Goal: Task Accomplishment & Management: Complete application form

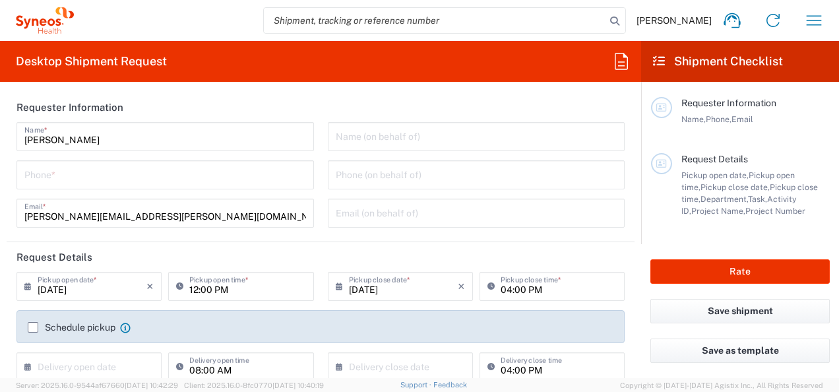
type input "8480"
type input "[GEOGRAPHIC_DATA]"
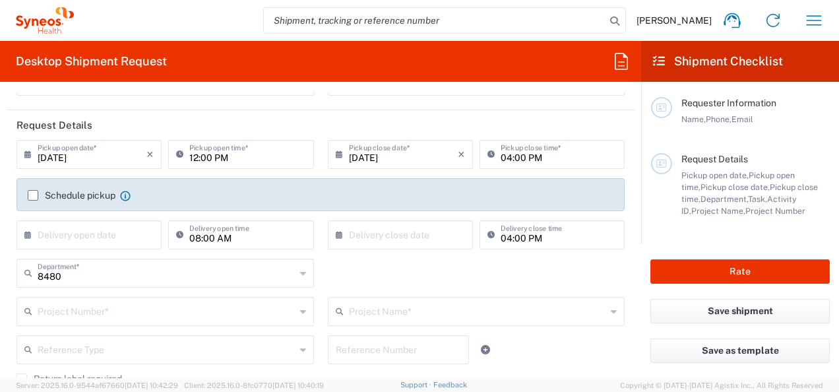
type input "Syneos Health Romania S.R.L"
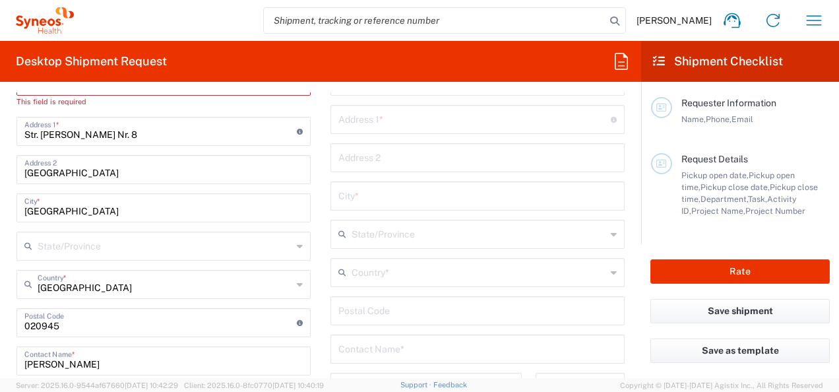
scroll to position [396, 0]
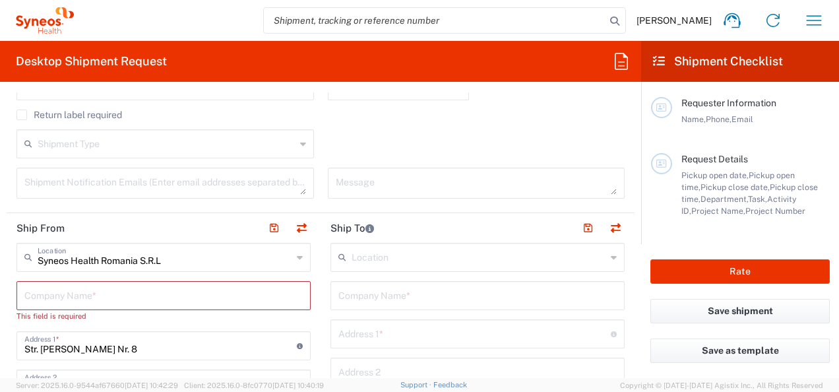
drag, startPoint x: 363, startPoint y: 286, endPoint x: 366, endPoint y: 295, distance: 9.2
click at [363, 289] on input "text" at bounding box center [477, 294] width 278 height 23
type input "[PERSON_NAME]"
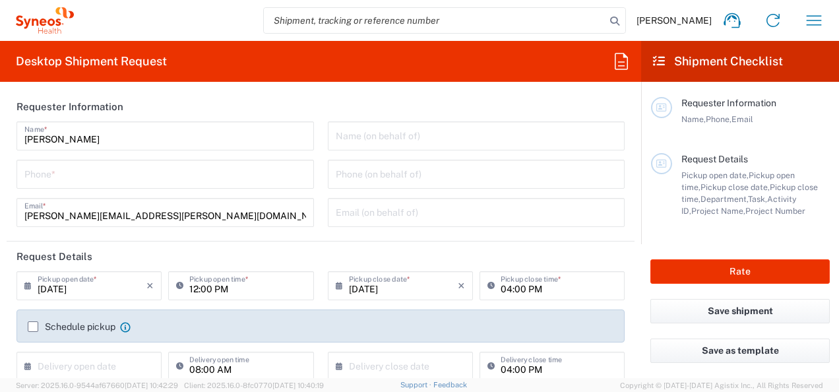
scroll to position [0, 0]
click at [120, 177] on input "tel" at bounding box center [165, 173] width 282 height 23
type input "0766479269"
click at [219, 104] on header "Requester Information" at bounding box center [321, 107] width 628 height 30
drag, startPoint x: 84, startPoint y: 138, endPoint x: 20, endPoint y: 140, distance: 64.7
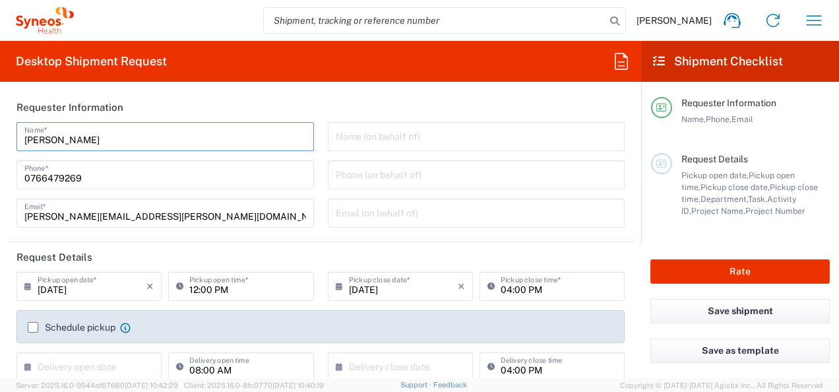
click at [20, 140] on div "[PERSON_NAME] Name *" at bounding box center [164, 136] width 297 height 29
click at [126, 140] on input "[PERSON_NAME]" at bounding box center [165, 135] width 282 height 23
click at [264, 256] on header "Request Details" at bounding box center [321, 257] width 628 height 30
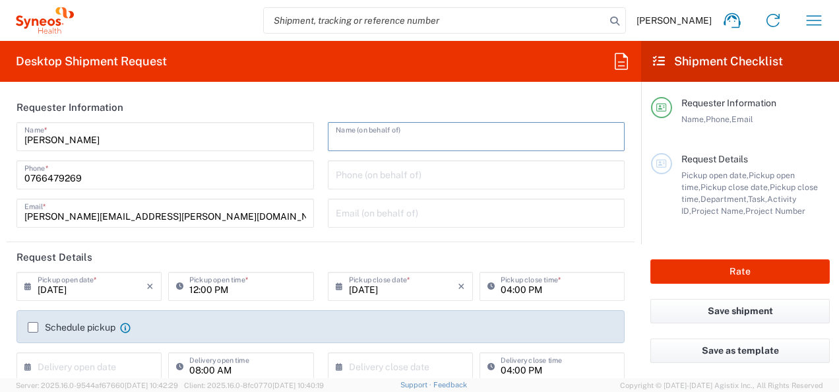
click at [344, 135] on input "text" at bounding box center [477, 135] width 282 height 23
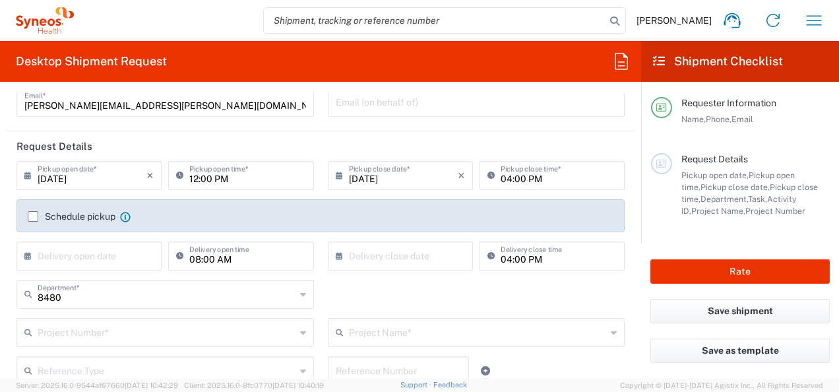
scroll to position [132, 0]
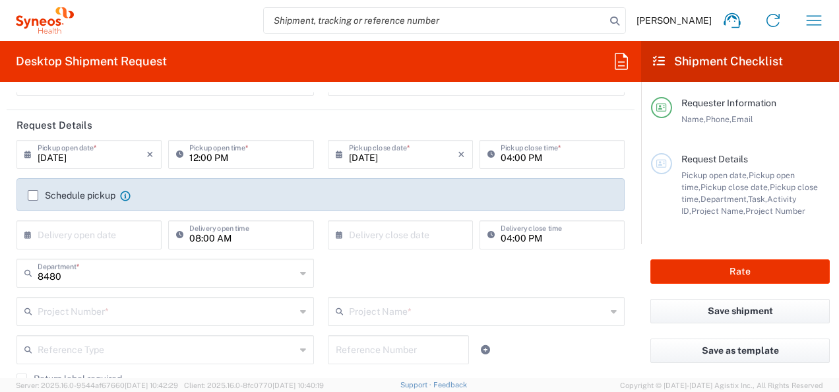
click at [222, 309] on input "text" at bounding box center [167, 310] width 258 height 23
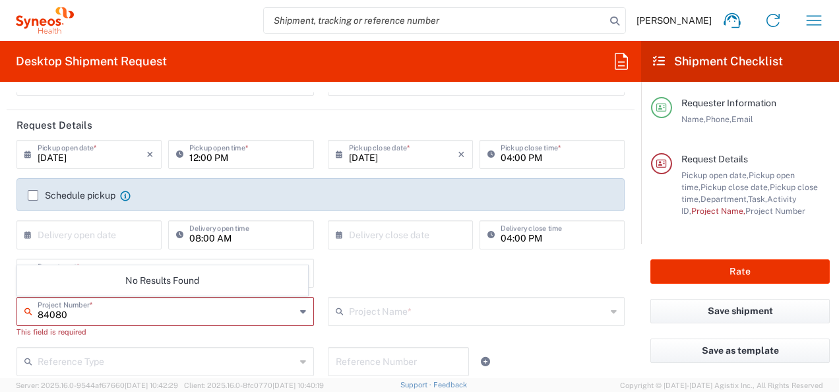
type input "8408"
drag, startPoint x: 74, startPoint y: 314, endPoint x: 34, endPoint y: 313, distance: 39.6
click at [34, 313] on div "8408 Project Number *" at bounding box center [164, 311] width 297 height 29
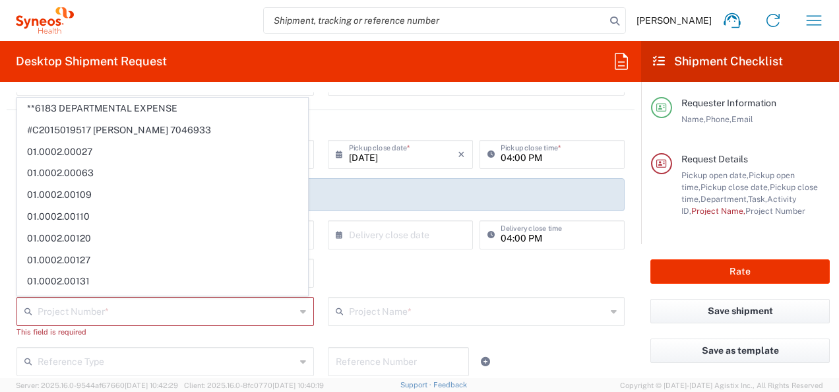
click at [340, 103] on div "Name (on behalf of) Phone (on behalf of) Email (on behalf of)" at bounding box center [476, 47] width 311 height 115
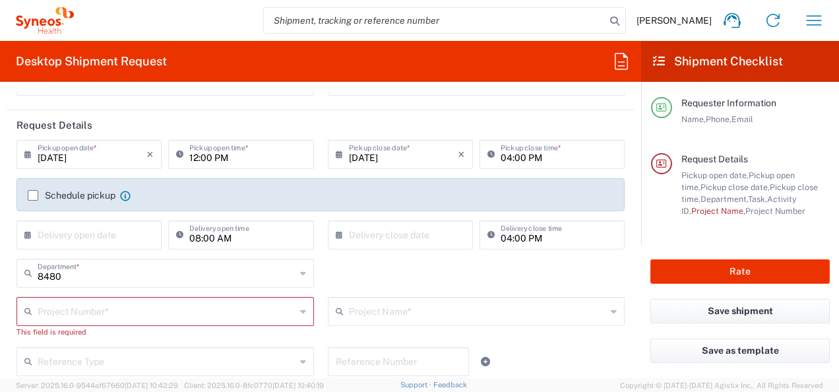
click at [50, 318] on input "text" at bounding box center [167, 310] width 258 height 23
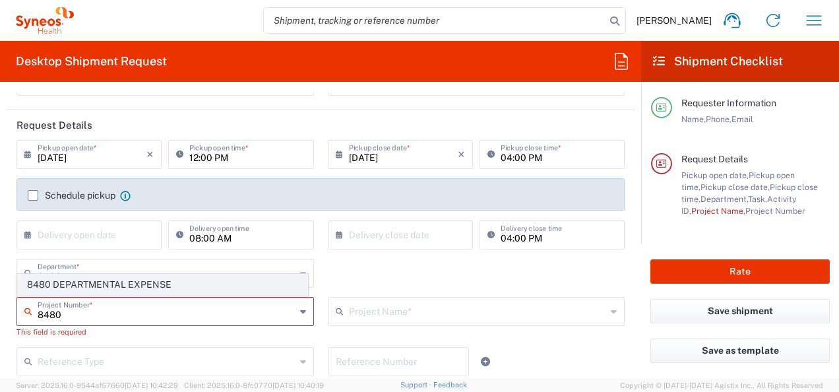
click at [110, 284] on span "8480 DEPARTMENTAL EXPENSE" at bounding box center [163, 284] width 290 height 20
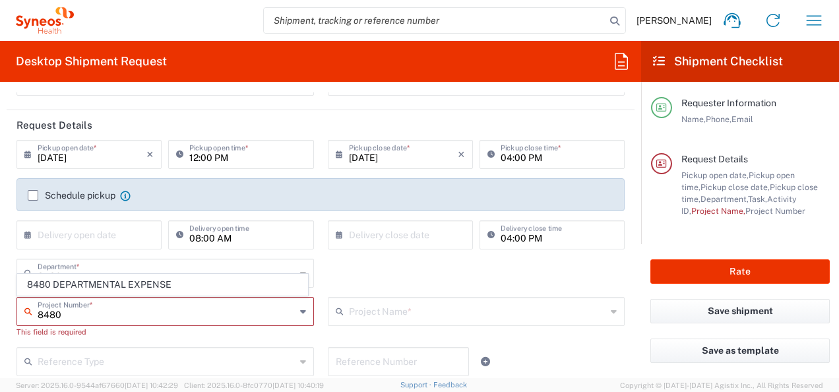
type input "8480 DEPARTMENTAL EXPENSE"
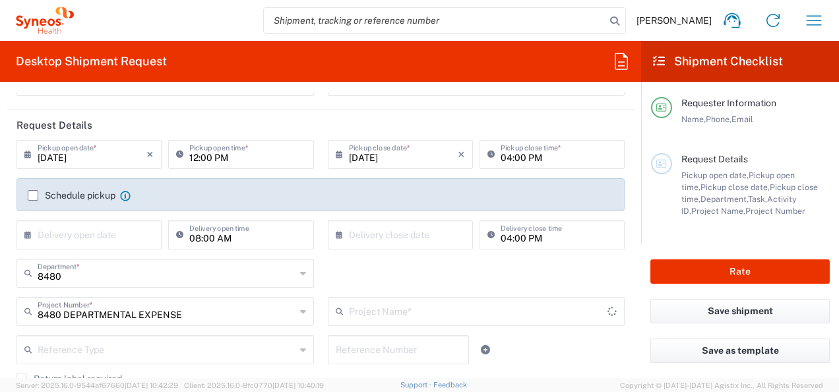
type input "8480 DEPARTMENTAL EXPENSE"
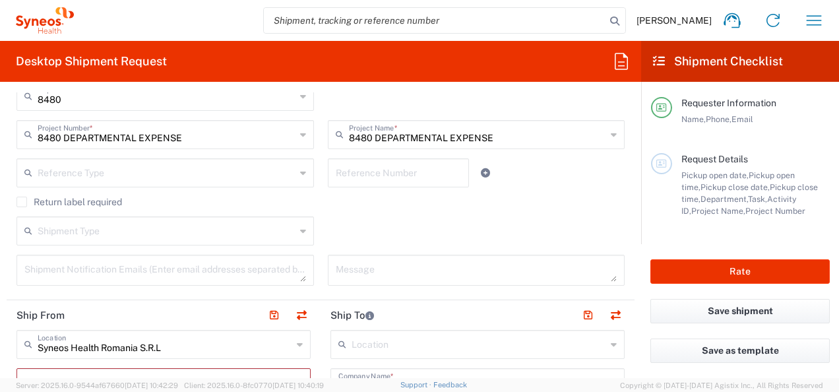
scroll to position [330, 0]
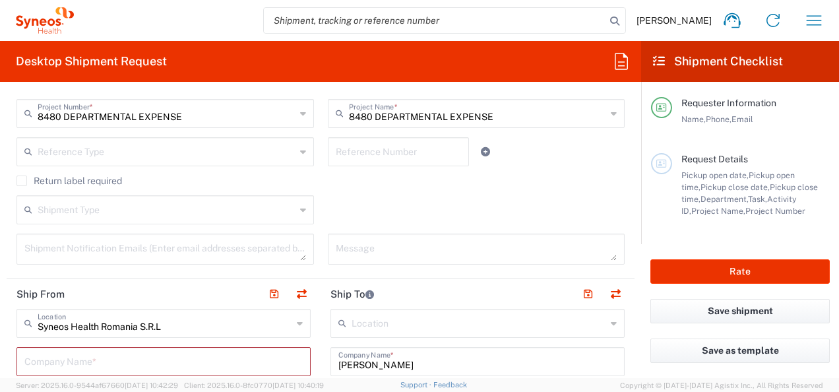
click at [300, 153] on icon at bounding box center [303, 151] width 6 height 21
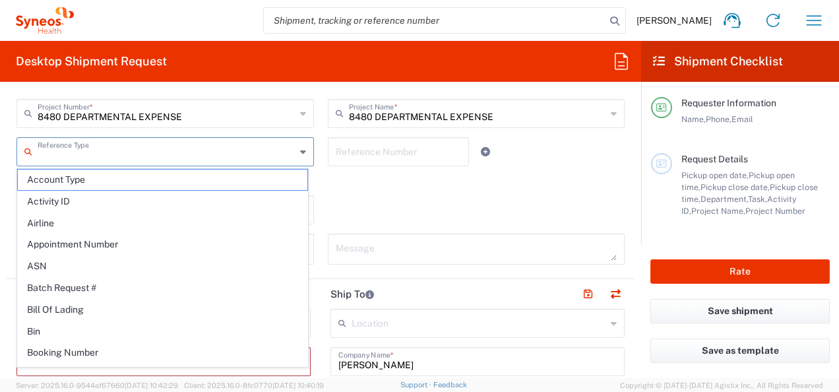
click at [300, 153] on icon at bounding box center [303, 151] width 6 height 21
click at [361, 195] on div "Shipment Type Batch Regular" at bounding box center [321, 214] width 622 height 38
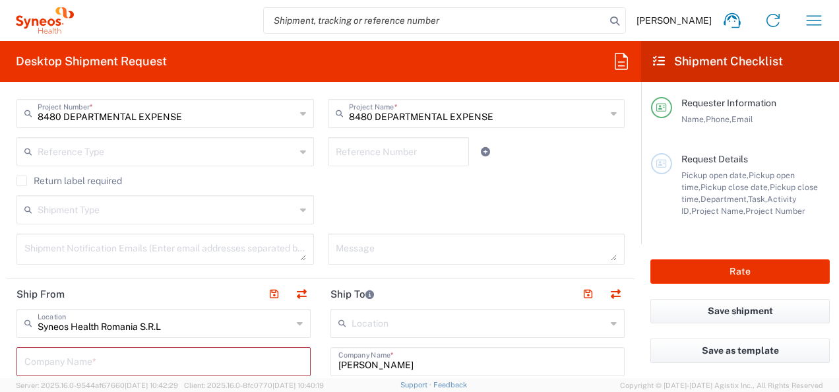
click at [279, 212] on input "text" at bounding box center [167, 208] width 258 height 23
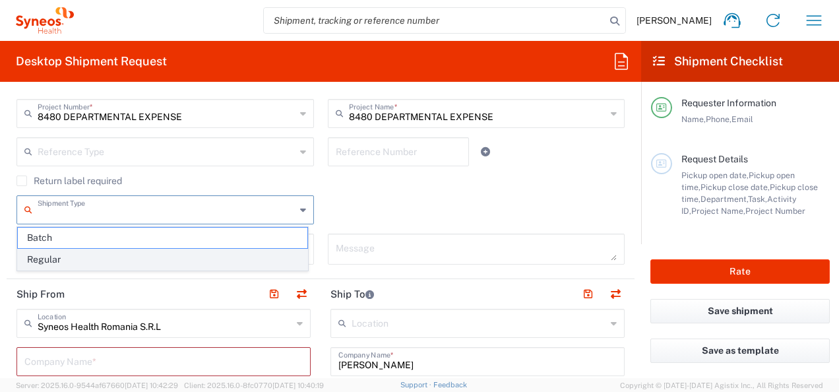
click at [97, 258] on span "Regular" at bounding box center [163, 259] width 290 height 20
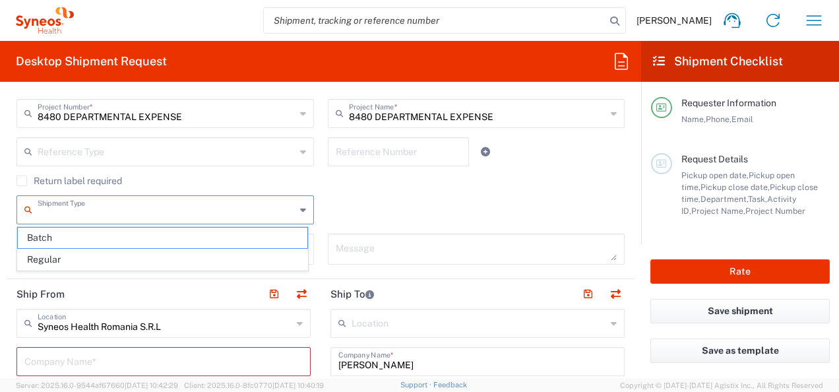
type input "Regular"
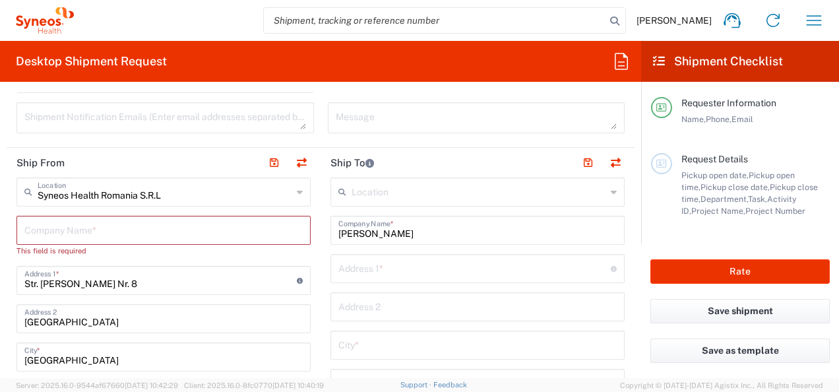
scroll to position [462, 0]
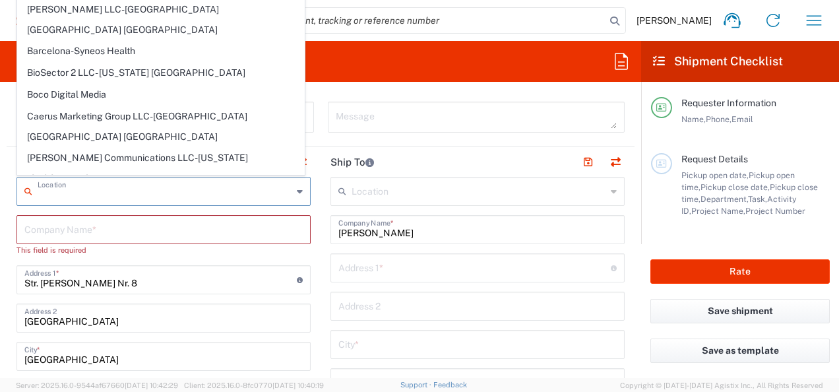
drag, startPoint x: 174, startPoint y: 198, endPoint x: 18, endPoint y: 197, distance: 156.3
click at [18, 197] on div "Location" at bounding box center [163, 191] width 294 height 29
click at [210, 229] on input "text" at bounding box center [163, 228] width 278 height 23
type input "Syneos Health Romania S.R.L"
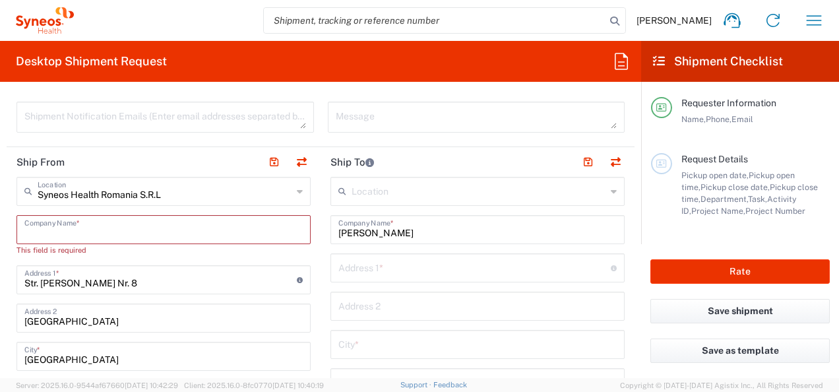
type input "S"
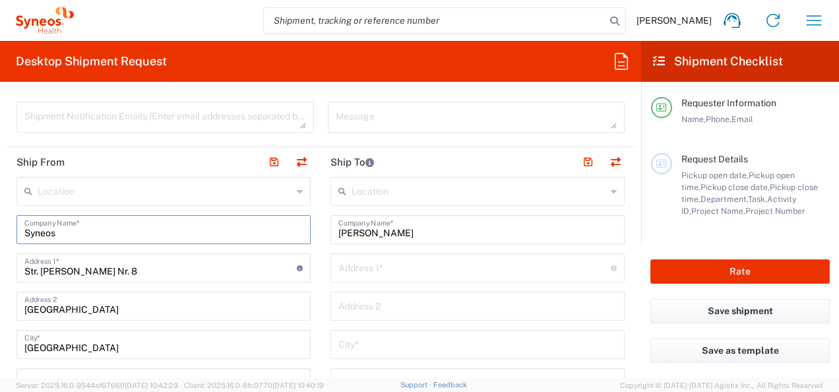
type input "Syneos"
drag, startPoint x: 297, startPoint y: 192, endPoint x: 289, endPoint y: 194, distance: 8.2
click at [297, 191] on icon at bounding box center [300, 191] width 6 height 21
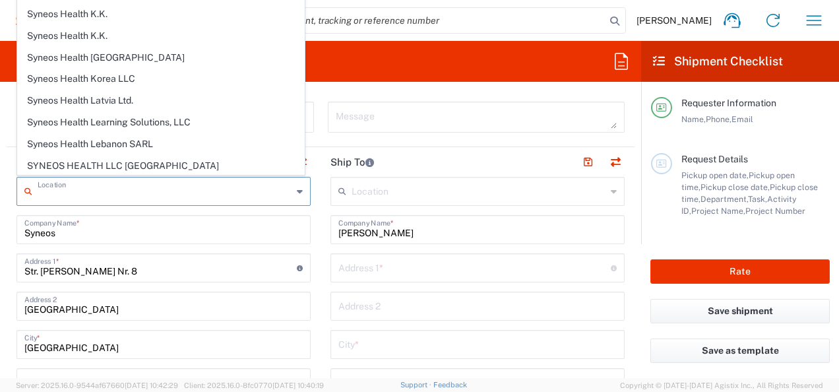
scroll to position [2075, 0]
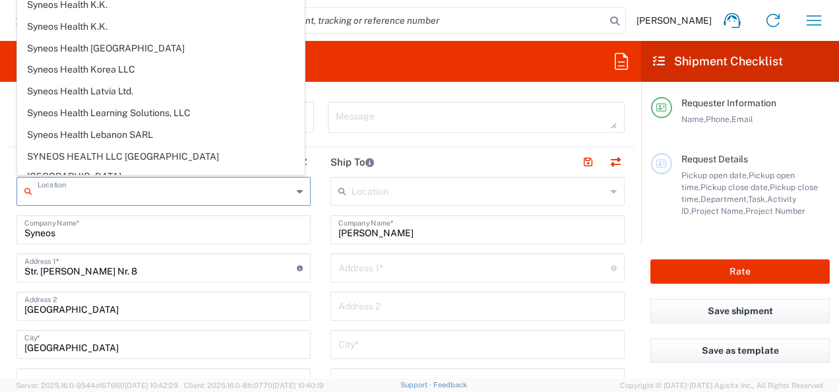
drag, startPoint x: 183, startPoint y: 50, endPoint x: 189, endPoint y: 58, distance: 9.9
type input "Syneos Health Romania S.R.L"
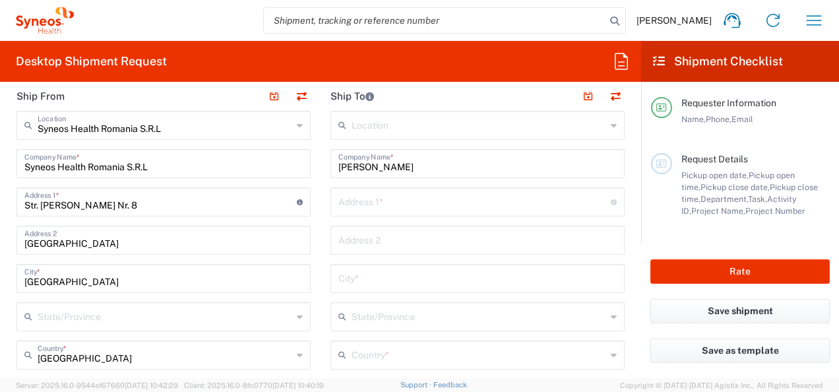
scroll to position [594, 0]
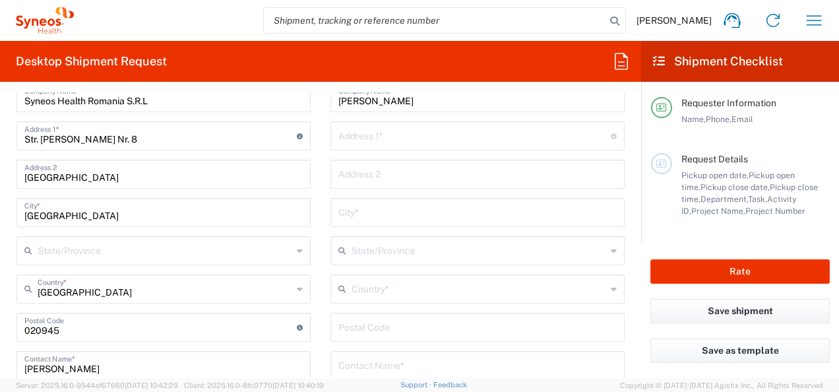
click at [297, 247] on icon at bounding box center [300, 250] width 6 height 21
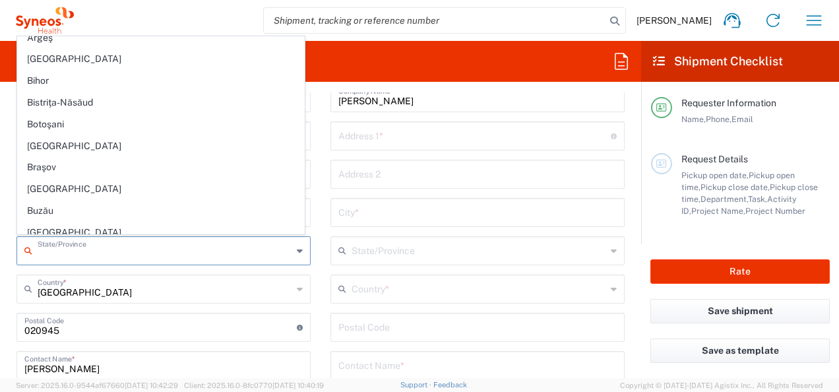
scroll to position [79, 0]
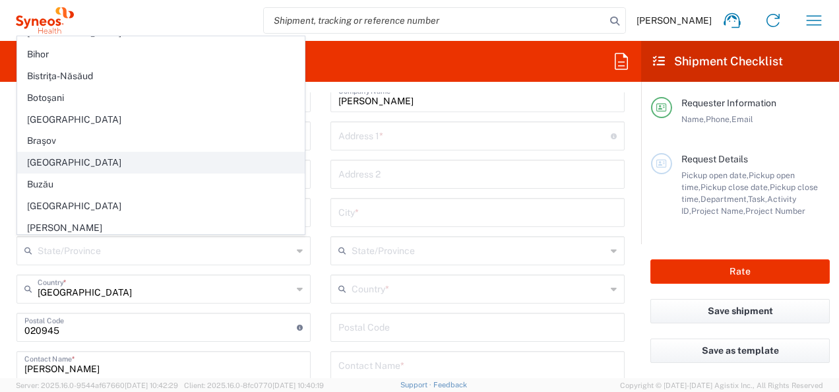
click at [59, 156] on span "[GEOGRAPHIC_DATA]" at bounding box center [161, 162] width 286 height 20
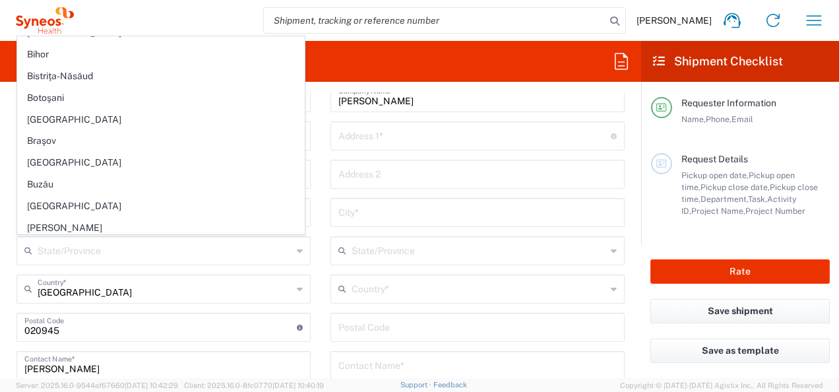
type input "[GEOGRAPHIC_DATA]"
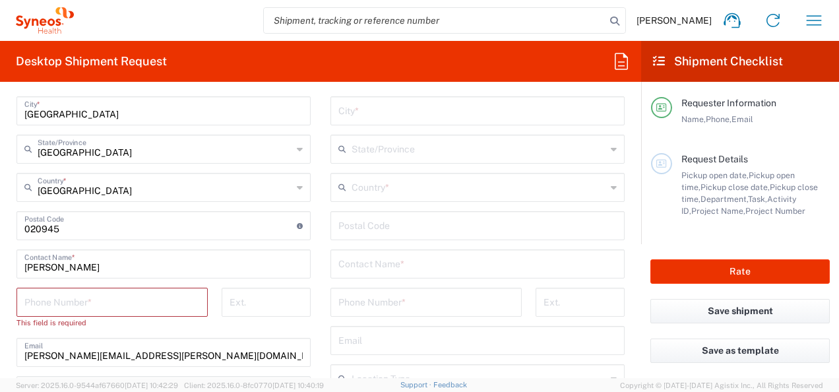
scroll to position [725, 0]
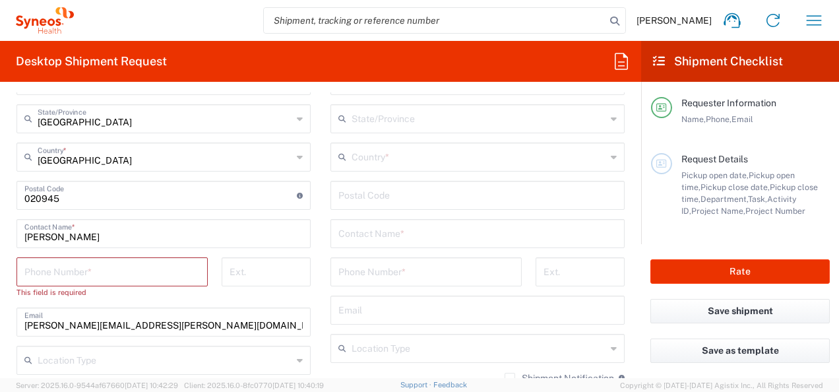
click at [61, 269] on input "tel" at bounding box center [111, 270] width 175 height 23
click at [113, 295] on div "Invalid phone number" at bounding box center [111, 292] width 191 height 12
click at [56, 273] on input "0766" at bounding box center [111, 270] width 175 height 23
click at [93, 273] on input "0766" at bounding box center [111, 270] width 175 height 23
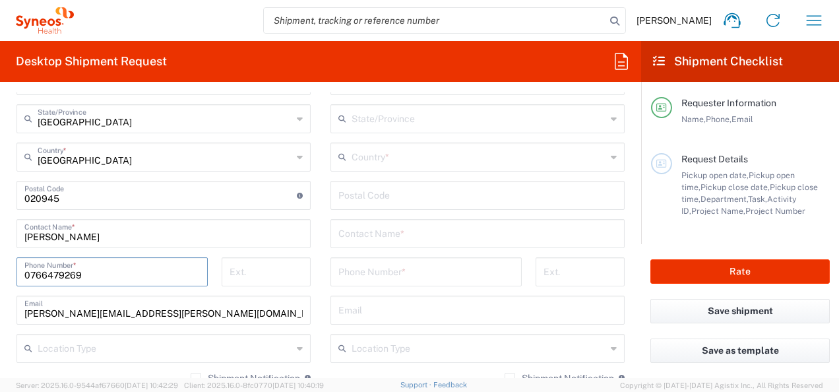
type input "0766479269"
click at [100, 295] on div "[PERSON_NAME][EMAIL_ADDRESS][PERSON_NAME][DOMAIN_NAME] Email" at bounding box center [163, 309] width 294 height 29
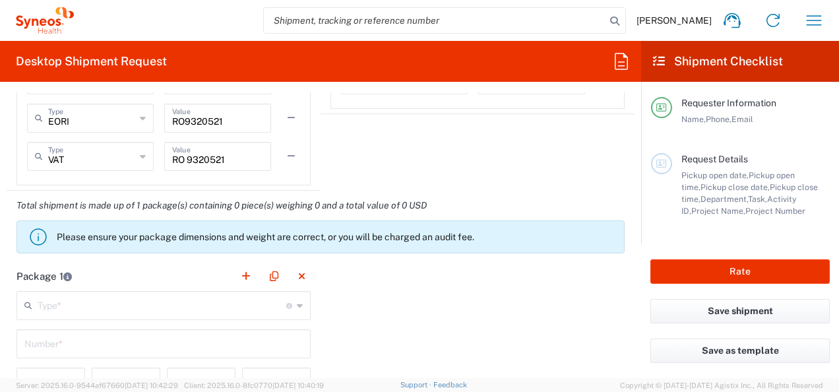
scroll to position [1121, 0]
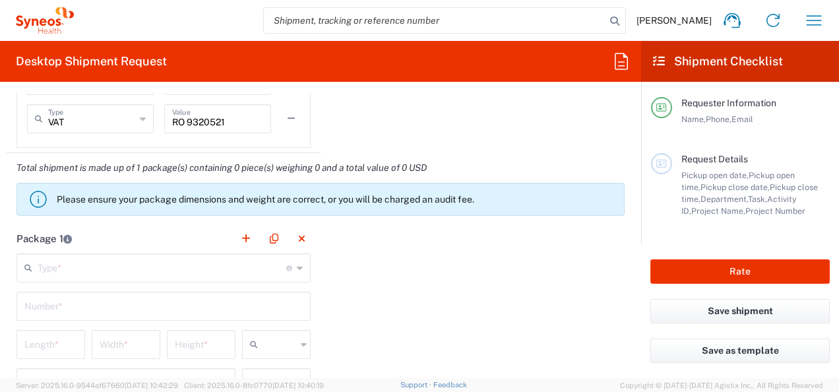
click at [295, 266] on div "Type * Material used to package goods" at bounding box center [163, 267] width 294 height 29
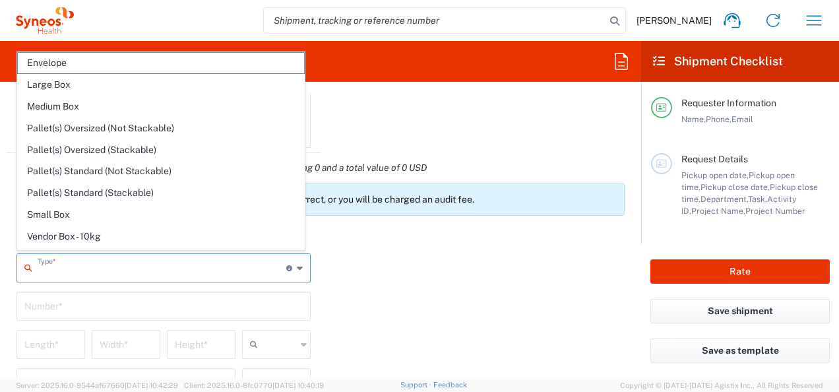
click at [297, 266] on icon at bounding box center [300, 267] width 6 height 21
click at [76, 65] on span "Envelope" at bounding box center [161, 63] width 286 height 20
type input "Envelope"
type input "1"
type input "9.5"
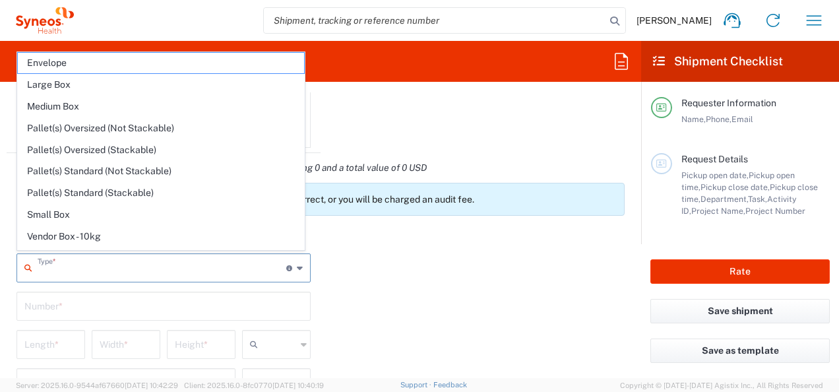
type input "12.5"
type input "0.25"
type input "in"
type input "0.45"
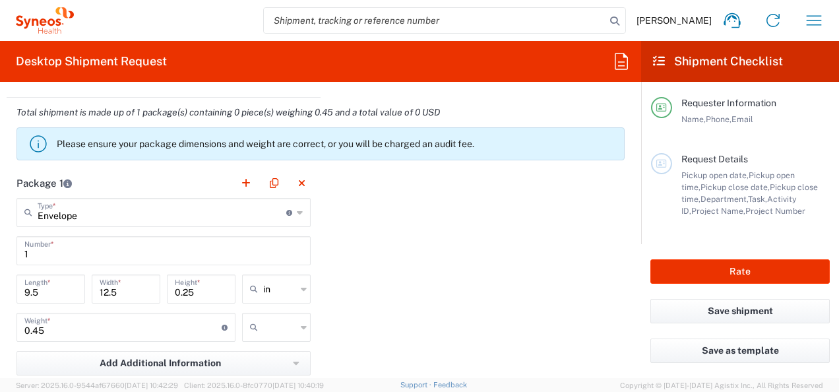
scroll to position [1253, 0]
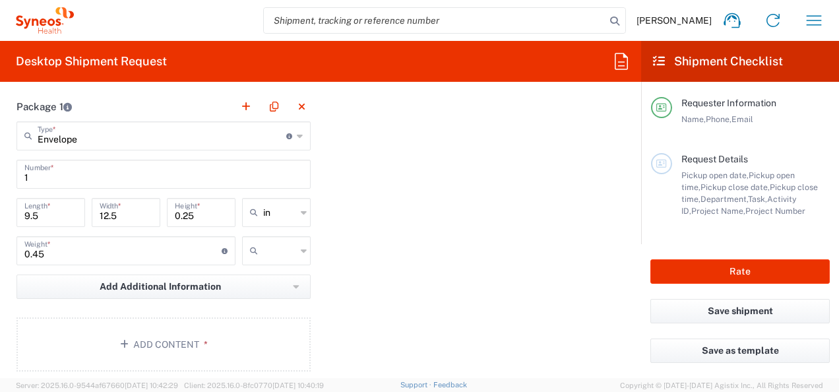
click at [301, 206] on icon at bounding box center [304, 212] width 6 height 21
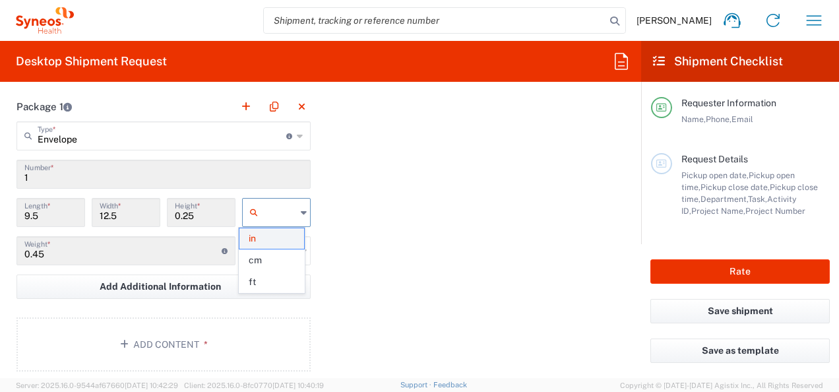
click at [285, 242] on span "in" at bounding box center [271, 238] width 65 height 20
click at [301, 214] on icon at bounding box center [304, 212] width 6 height 21
click at [289, 241] on span "cm" at bounding box center [271, 238] width 65 height 20
type input "24.13"
type input "31.75"
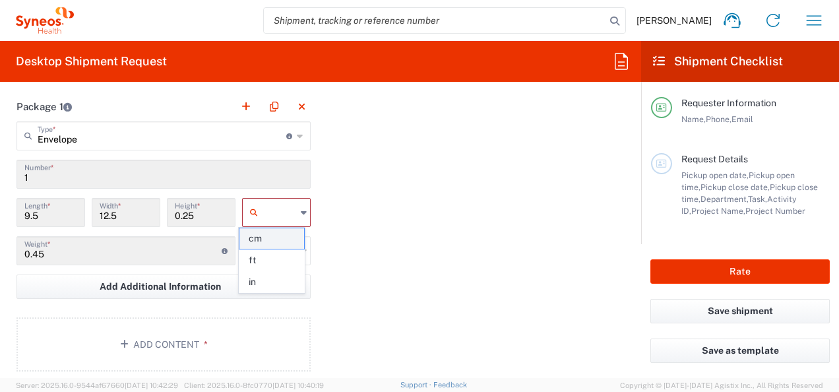
type input "0.64"
type input "cm"
click at [295, 249] on div at bounding box center [276, 250] width 69 height 29
click at [276, 280] on span "kgs" at bounding box center [271, 276] width 65 height 20
type input "kgs"
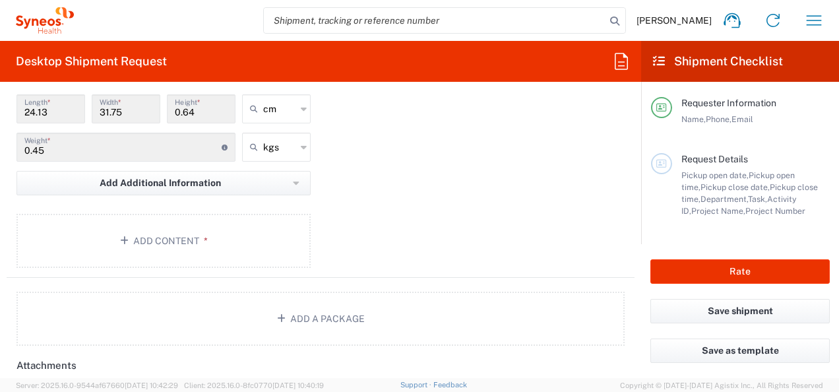
scroll to position [1385, 0]
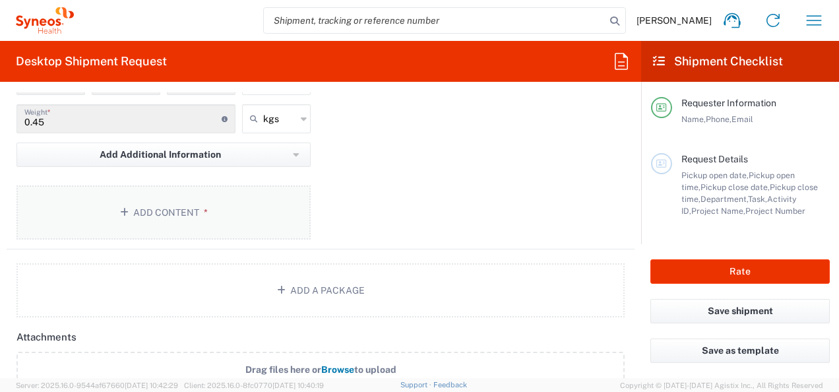
click at [197, 197] on button "Add Content *" at bounding box center [163, 212] width 294 height 54
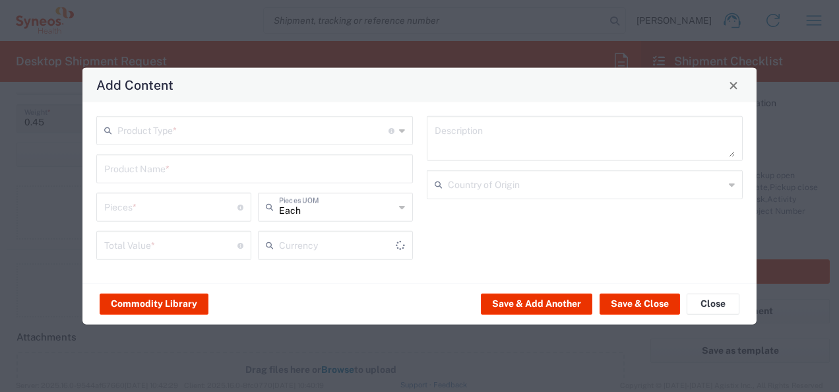
type input "US Dollar"
click at [404, 133] on icon at bounding box center [402, 130] width 6 height 21
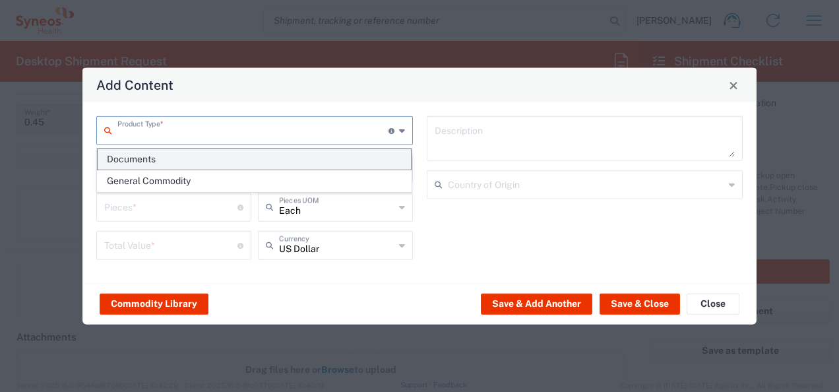
click at [230, 160] on span "Documents" at bounding box center [255, 159] width 314 height 20
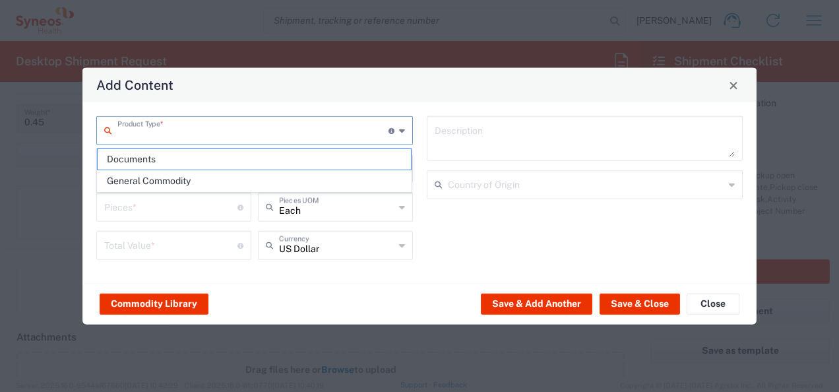
type input "Documents"
type input "1"
type textarea "Documents"
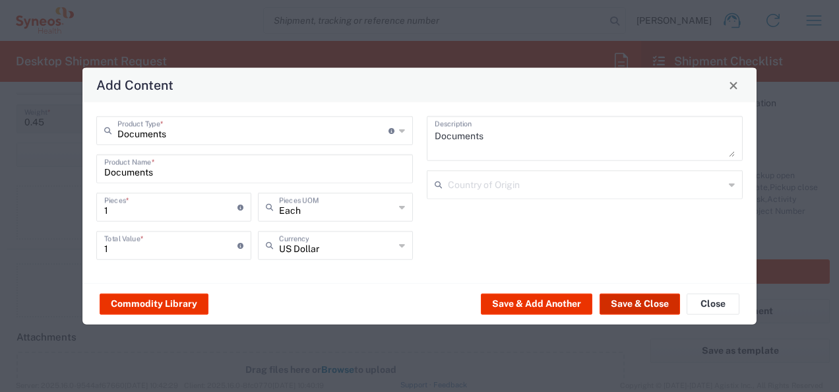
click at [650, 307] on button "Save & Close" at bounding box center [640, 303] width 80 height 21
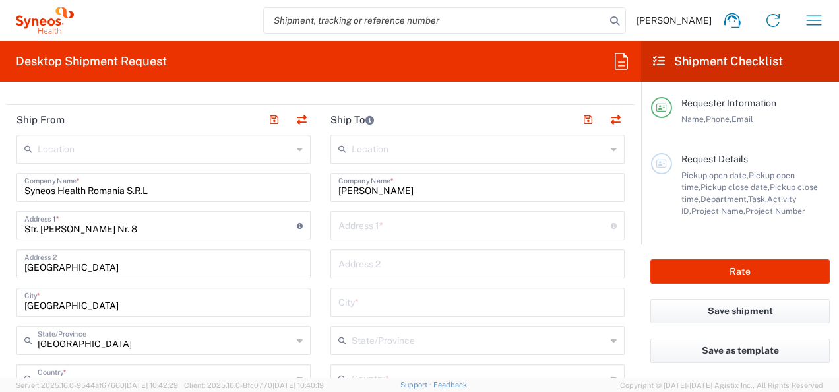
scroll to position [462, 0]
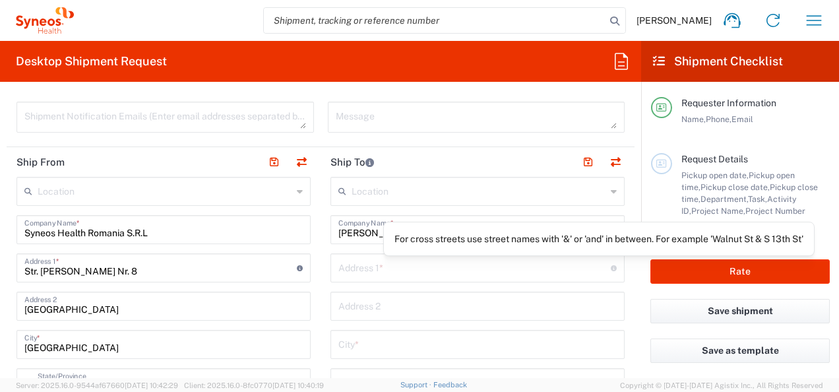
click at [578, 269] on input "text" at bounding box center [474, 266] width 272 height 23
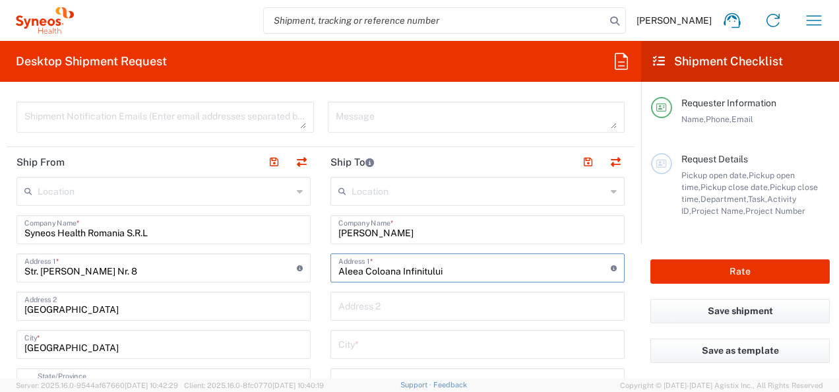
click at [519, 272] on input "Aleea Coloana Infinitului" at bounding box center [474, 266] width 272 height 23
click at [451, 268] on input "Aleea Coloana Infinitului nr.11" at bounding box center [474, 266] width 272 height 23
click at [464, 270] on input "Aleea Coloana Infinitului nr. 11" at bounding box center [474, 266] width 272 height 23
type input "Aleea Coloana Infinitului nr. 11, bl. V, sc1, ap 17"
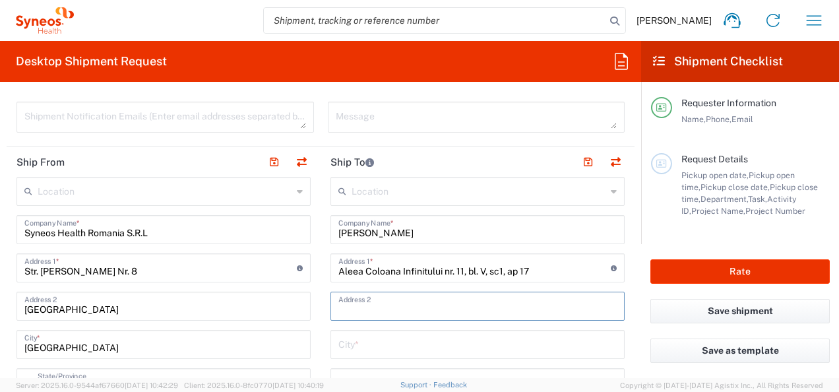
click at [355, 312] on input "text" at bounding box center [477, 304] width 278 height 23
type input "interfon 17"
click at [396, 346] on input "text" at bounding box center [477, 343] width 278 height 23
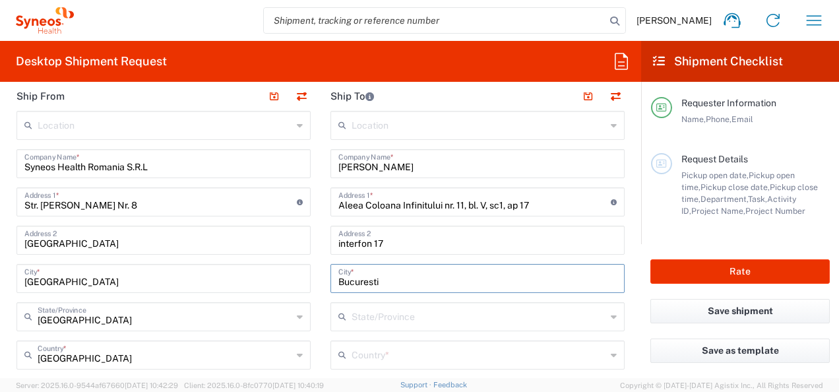
type input "Bucuresti"
click at [611, 314] on icon at bounding box center [614, 316] width 6 height 21
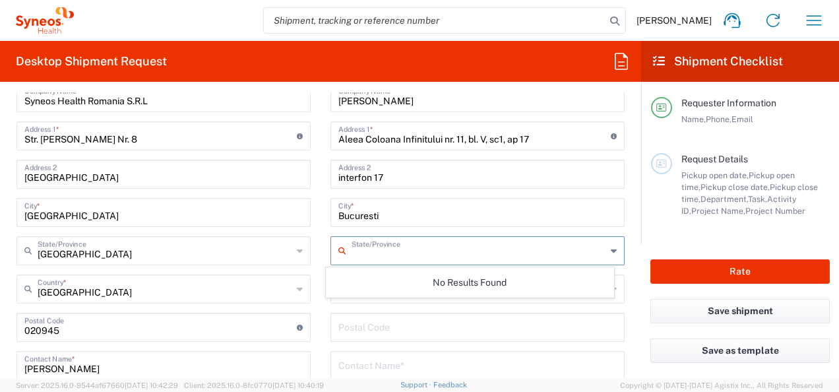
click at [625, 302] on form "Requester Information [PERSON_NAME] Name * [PHONE_NUMBER] Phone * [PERSON_NAME]…" at bounding box center [320, 235] width 641 height 286
click at [611, 289] on icon at bounding box center [614, 288] width 6 height 21
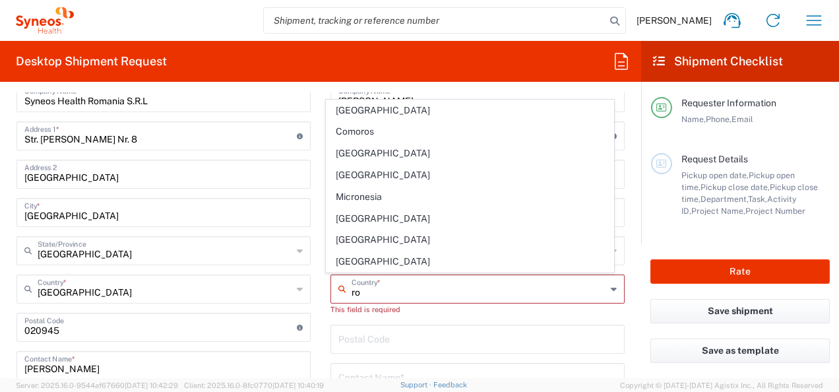
scroll to position [0, 0]
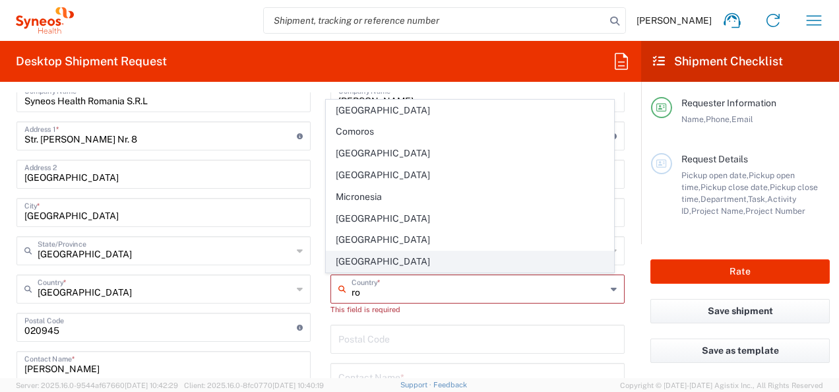
click at [367, 255] on span "[GEOGRAPHIC_DATA]" at bounding box center [469, 261] width 286 height 20
type input "[GEOGRAPHIC_DATA]"
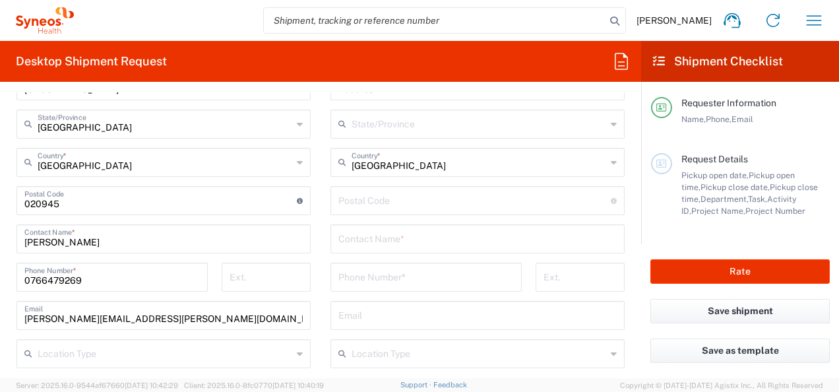
scroll to position [725, 0]
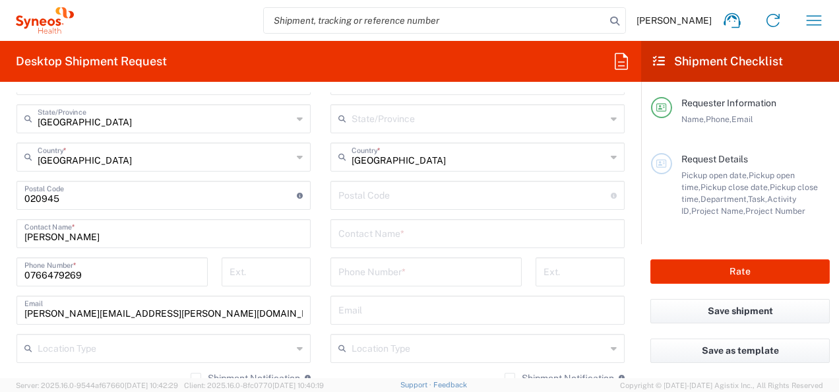
click at [462, 236] on input "text" at bounding box center [477, 232] width 278 height 23
type input "[PERSON_NAME]"
type input "0766479269"
click at [321, 321] on main "Location [PERSON_NAME] LLC-[GEOGRAPHIC_DATA] [GEOGRAPHIC_DATA] [GEOGRAPHIC_DATA…" at bounding box center [478, 190] width 314 height 554
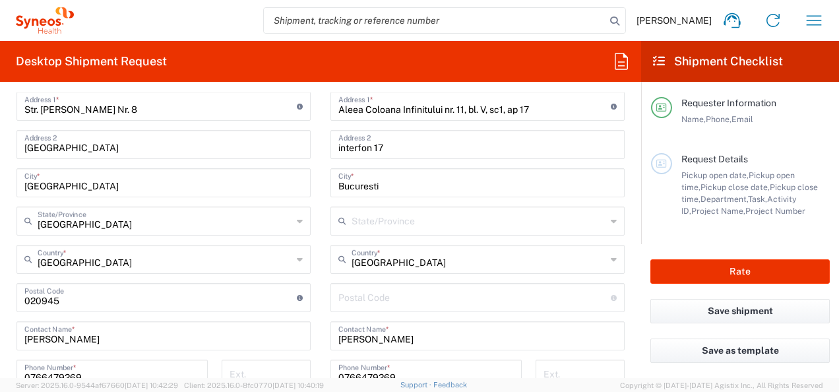
scroll to position [594, 0]
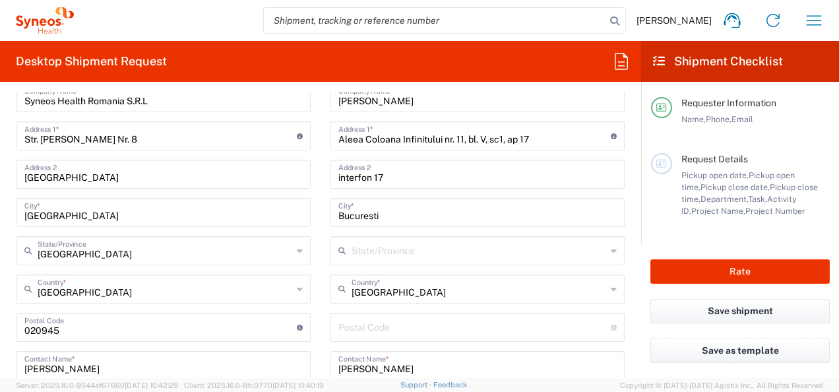
click at [450, 324] on input "undefined" at bounding box center [474, 326] width 272 height 23
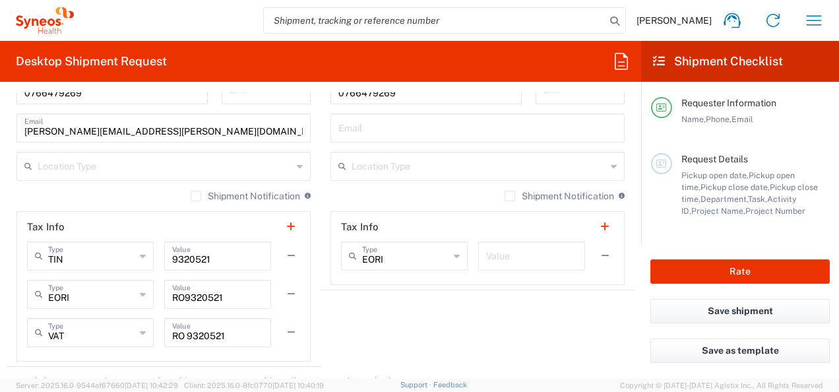
scroll to position [1055, 0]
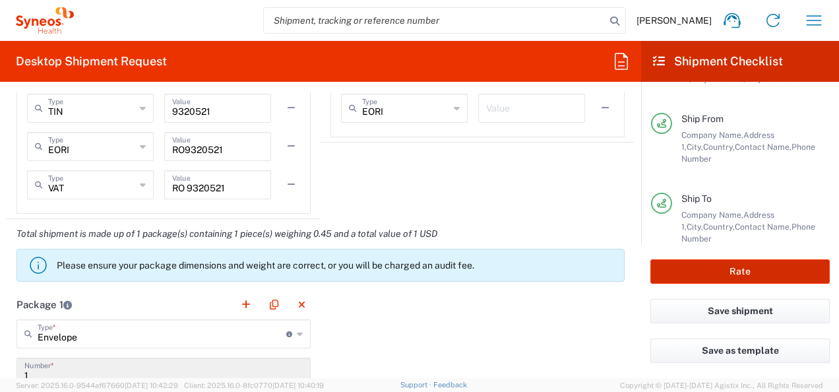
type input "062111"
click at [766, 275] on button "Rate" at bounding box center [739, 271] width 179 height 24
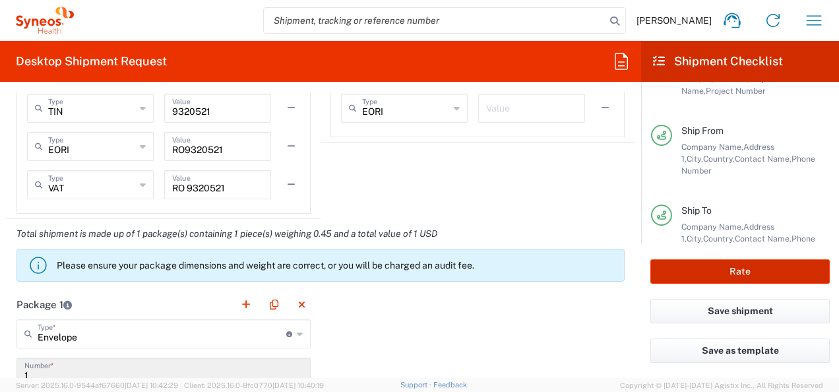
type input "8480 DEPARTMENTAL EXPENSE"
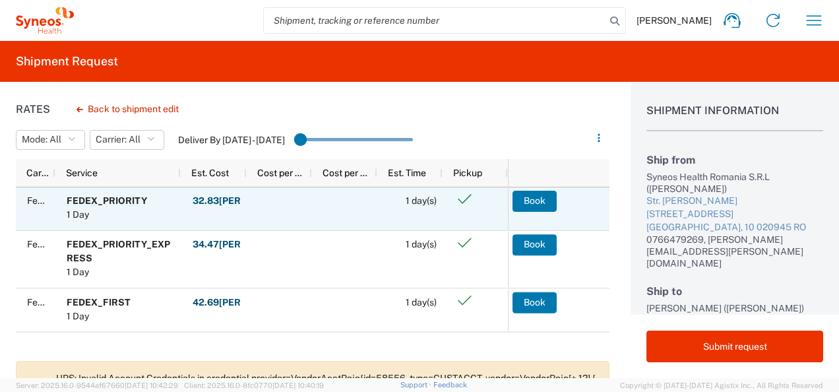
click at [536, 197] on button "Book" at bounding box center [534, 201] width 44 height 21
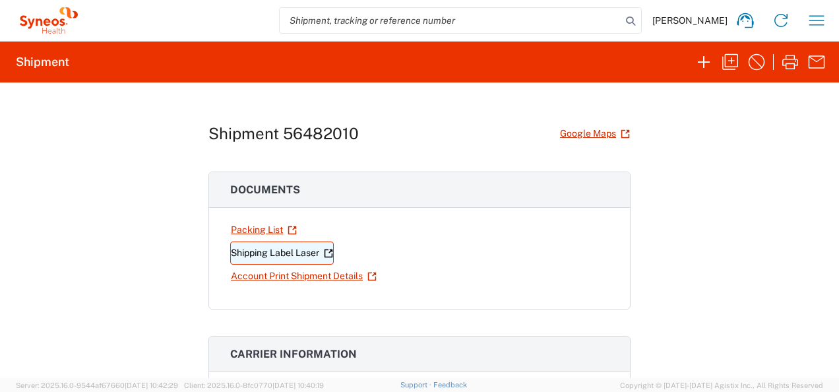
click at [326, 253] on icon at bounding box center [328, 253] width 9 height 9
